Goal: Task Accomplishment & Management: Manage account settings

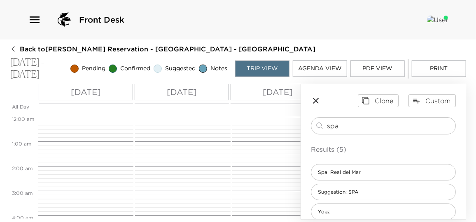
scroll to position [49, 0]
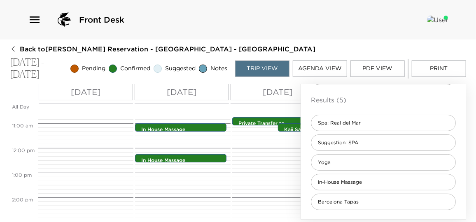
click at [269, 191] on div "Private Transfer to [GEOGRAPHIC_DATA][PERSON_NAME] 10:45am - 10:45am Kaii Saili…" at bounding box center [278, 148] width 93 height 593
click at [283, 170] on div "Private Transfer to [GEOGRAPHIC_DATA][PERSON_NAME] 10:45am - 10:45am Kaii Saili…" at bounding box center [278, 148] width 93 height 593
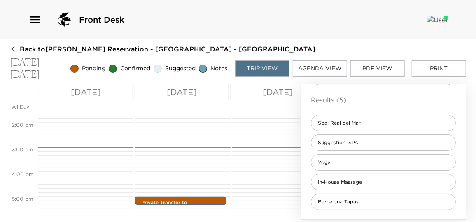
scroll to position [377, 0]
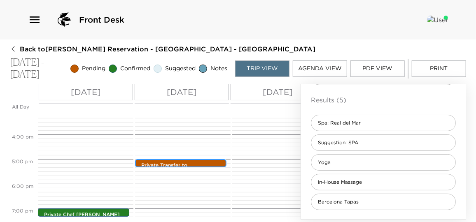
click at [181, 162] on p "Private Transfer to [GEOGRAPHIC_DATA]" at bounding box center [182, 169] width 83 height 14
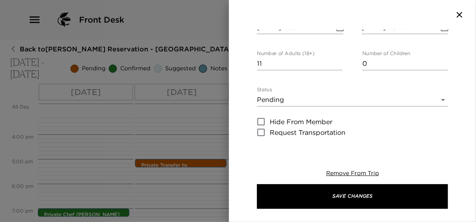
scroll to position [74, 0]
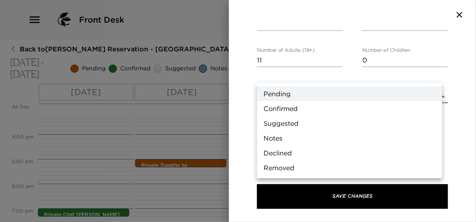
click at [303, 76] on body "Front Desk Back to Jill Cokinos Reservation - Casa Oceano Real Del Mar - Mexico…" at bounding box center [238, 111] width 476 height 222
click at [296, 105] on li "Confirmed" at bounding box center [349, 108] width 185 height 15
type input "Confirmed"
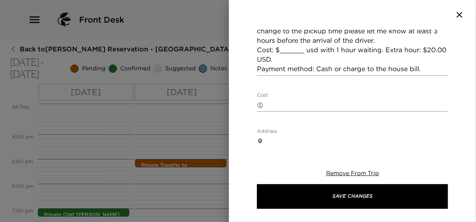
scroll to position [262, 0]
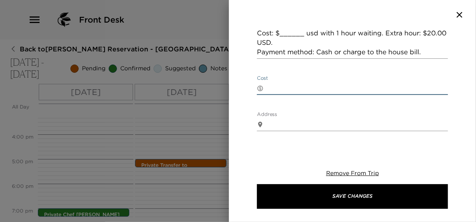
click at [281, 84] on textarea "Cost" at bounding box center [357, 88] width 181 height 9
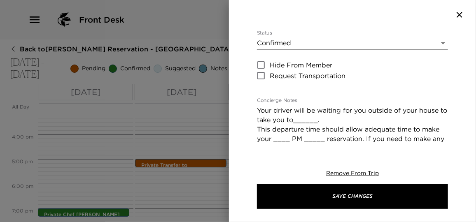
scroll to position [112, 0]
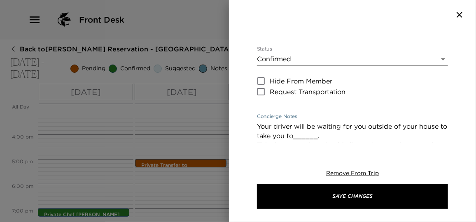
click at [327, 122] on textarea "Your driver will be waiting for you outside of your house to take you to______.…" at bounding box center [352, 164] width 191 height 85
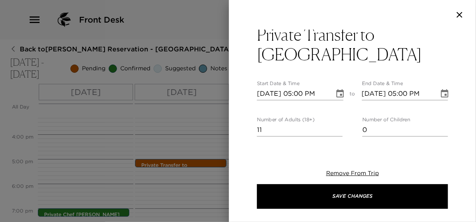
scroll to position [0, 0]
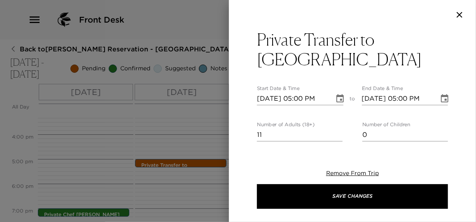
drag, startPoint x: 423, startPoint y: 88, endPoint x: 232, endPoint y: 54, distance: 194.0
click at [232, 54] on div "Private Transfer to Sayulita Start Date & Time 11/05/2025 05:00 PM to End Date …" at bounding box center [352, 87] width 247 height 114
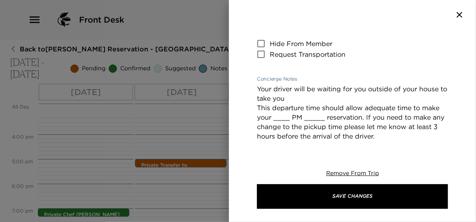
scroll to position [149, 0]
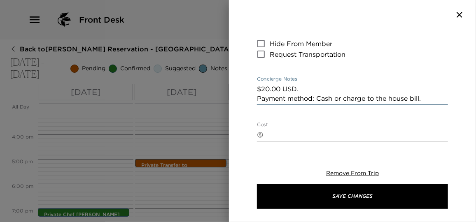
drag, startPoint x: 315, startPoint y: 72, endPoint x: 172, endPoint y: 58, distance: 143.5
click at [172, 58] on div "Private Transfer to Sayulita Start Date & Time 11/05/2025 05:00 PM to End Date …" at bounding box center [238, 111] width 476 height 222
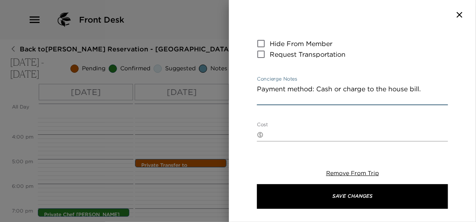
type textarea "Payment method: Cash or charge to the house bill."
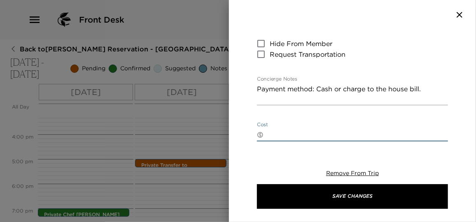
click at [286, 130] on textarea "Cost" at bounding box center [357, 134] width 181 height 9
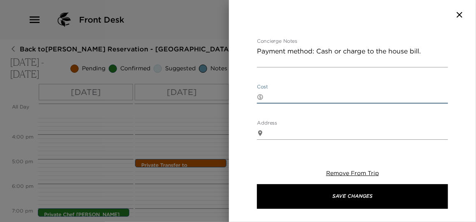
click at [451, 97] on div "Private Transfer to Sayulita Start Date & Time 11/05/2025 05:00 PM to End Date …" at bounding box center [352, 87] width 247 height 114
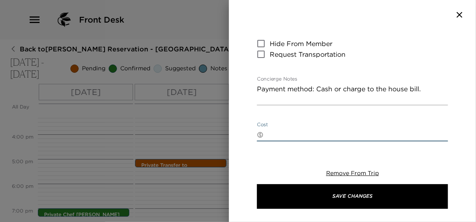
click at [277, 130] on textarea "Cost" at bounding box center [357, 134] width 181 height 9
type textarea "#"
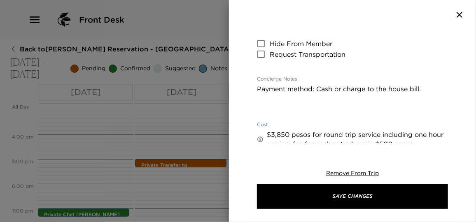
click at [312, 130] on textarea "$3,850 pesos for round trip service including one hour service. fee for each ex…" at bounding box center [357, 139] width 181 height 19
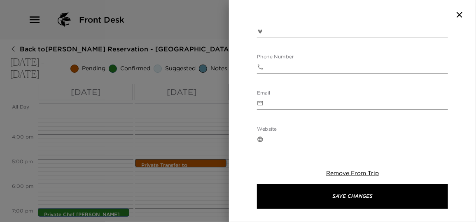
scroll to position [337, 0]
type textarea "$3,850 pesos for round trip service including one hour service. Fee for each ex…"
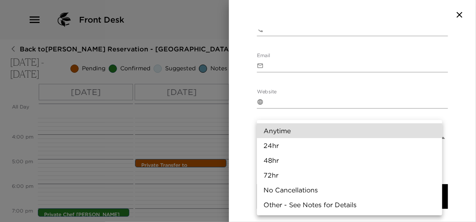
click at [308, 116] on body "Front Desk Back to Jill Cokinos Reservation - Casa Oceano Real Del Mar - Mexico…" at bounding box center [238, 111] width 476 height 222
click at [289, 145] on li "24hr" at bounding box center [349, 145] width 185 height 15
type input "24hr"
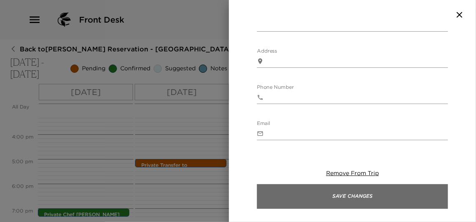
scroll to position [299, 0]
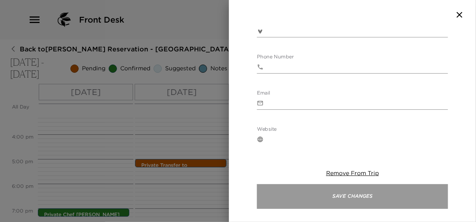
click at [377, 198] on button "Save Changes" at bounding box center [352, 196] width 191 height 25
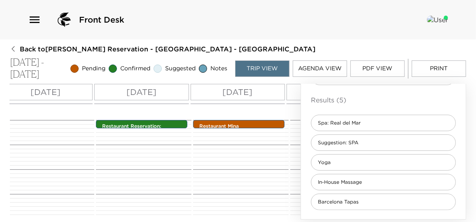
scroll to position [459, 0]
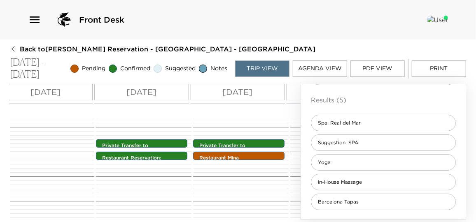
click at [266, 156] on p "Restaurant Mina" at bounding box center [240, 158] width 83 height 7
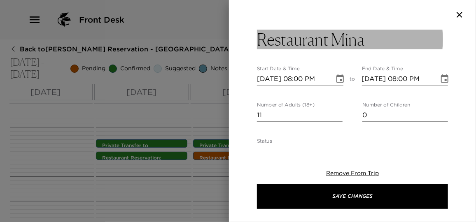
click at [361, 42] on h3 "Restaurant Mina" at bounding box center [311, 40] width 108 height 20
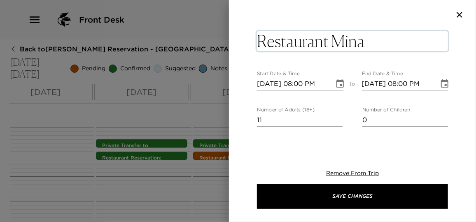
click at [366, 43] on textarea "Restaurant Mina" at bounding box center [352, 41] width 191 height 20
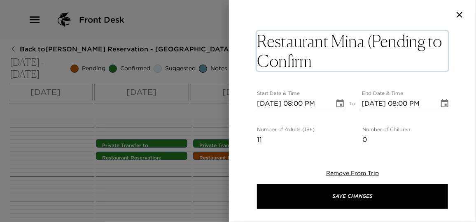
type textarea "Restaurant Mina (Pending to Confirm)"
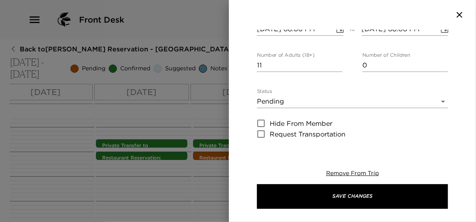
scroll to position [0, 0]
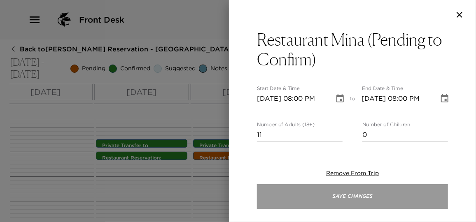
click at [363, 191] on button "Save Changes" at bounding box center [352, 196] width 191 height 25
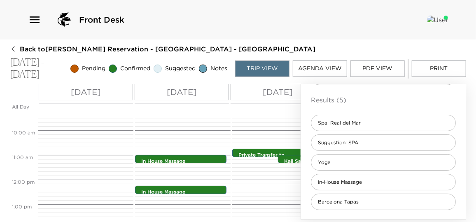
scroll to position [224, 0]
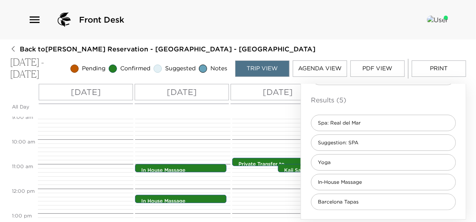
click at [433, 69] on button "Print" at bounding box center [439, 69] width 54 height 16
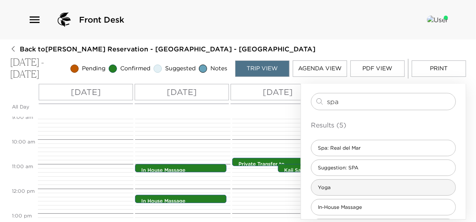
scroll to position [0, 0]
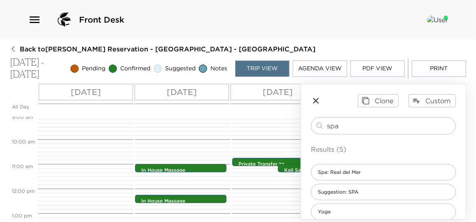
drag, startPoint x: 335, startPoint y: 126, endPoint x: 261, endPoint y: 123, distance: 74.1
click at [261, 123] on div "All Day Tue 11/04 Wed 11/05 Thu 11/06 Fri 11/07 Sat 11/08 12:00 AM 1:00 AM 2:00…" at bounding box center [238, 152] width 456 height 136
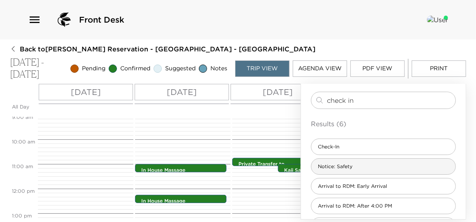
scroll to position [37, 0]
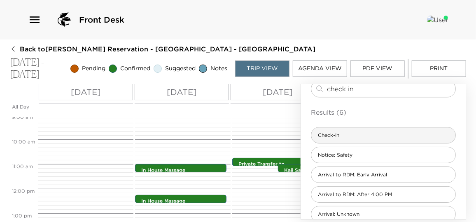
type input "check in"
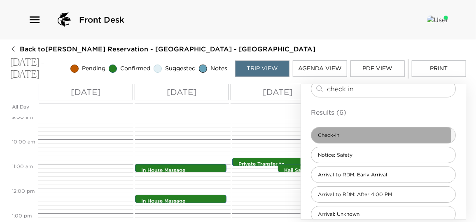
click at [355, 138] on div "Check-In" at bounding box center [383, 135] width 145 height 16
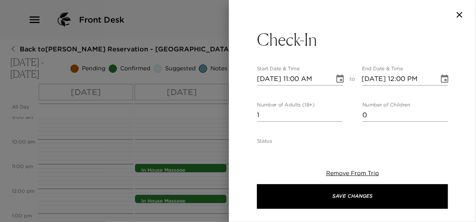
type textarea "Welcome Home! I will personally greet and will give you a thorough orientation …"
click at [338, 81] on icon "Choose date, selected date is Nov 4, 2025" at bounding box center [339, 78] width 7 height 8
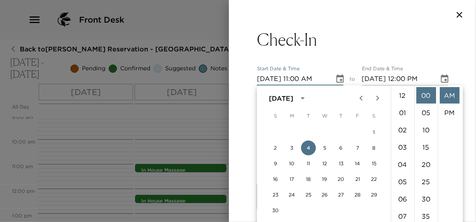
scroll to position [190, 0]
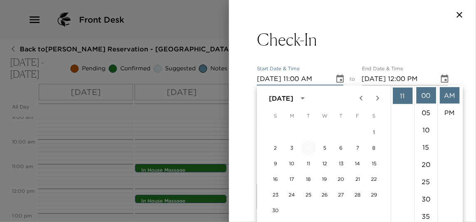
click at [309, 144] on button "4" at bounding box center [308, 148] width 15 height 15
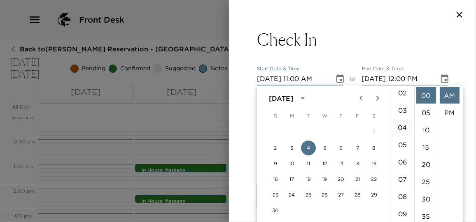
click at [402, 128] on li "04" at bounding box center [403, 127] width 20 height 16
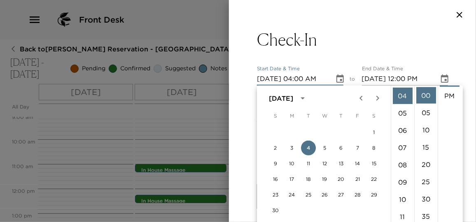
click at [449, 97] on li "PM" at bounding box center [450, 96] width 20 height 16
type input "11/04/2025 04:00 PM"
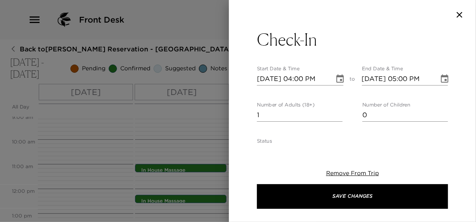
click at [441, 77] on icon "Choose date, selected date is Nov 4, 2025" at bounding box center [444, 78] width 7 height 8
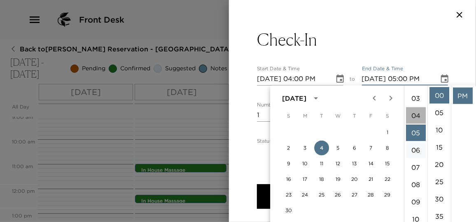
click at [415, 115] on li "04" at bounding box center [416, 115] width 20 height 16
type input "11/04/2025 04:00 PM"
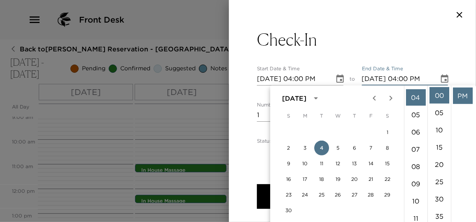
scroll to position [69, 0]
click at [465, 96] on li "PM" at bounding box center [463, 96] width 20 height 16
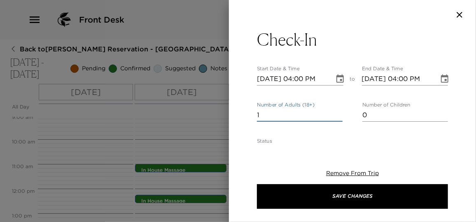
drag, startPoint x: 274, startPoint y: 114, endPoint x: 240, endPoint y: 112, distance: 33.4
click at [240, 112] on div "Check-In Start Date & Time 11/04/2025 04:00 PM to End Date & Time 11/04/2025 04…" at bounding box center [352, 87] width 247 height 114
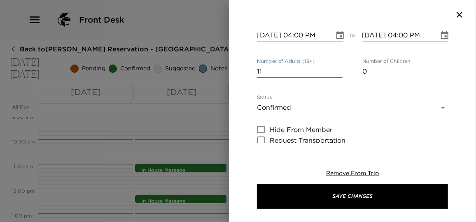
scroll to position [0, 0]
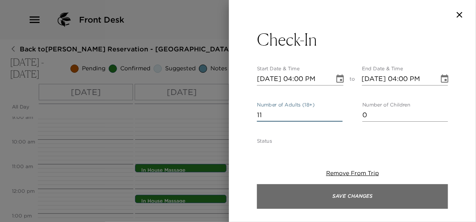
type input "11"
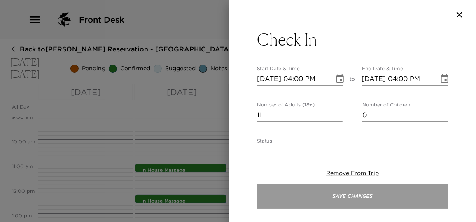
click at [350, 198] on button "Save Changes" at bounding box center [352, 196] width 191 height 25
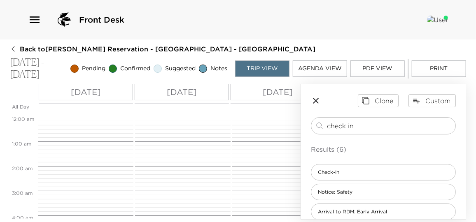
click at [442, 71] on button "Print" at bounding box center [439, 69] width 54 height 16
